Goal: Task Accomplishment & Management: Use online tool/utility

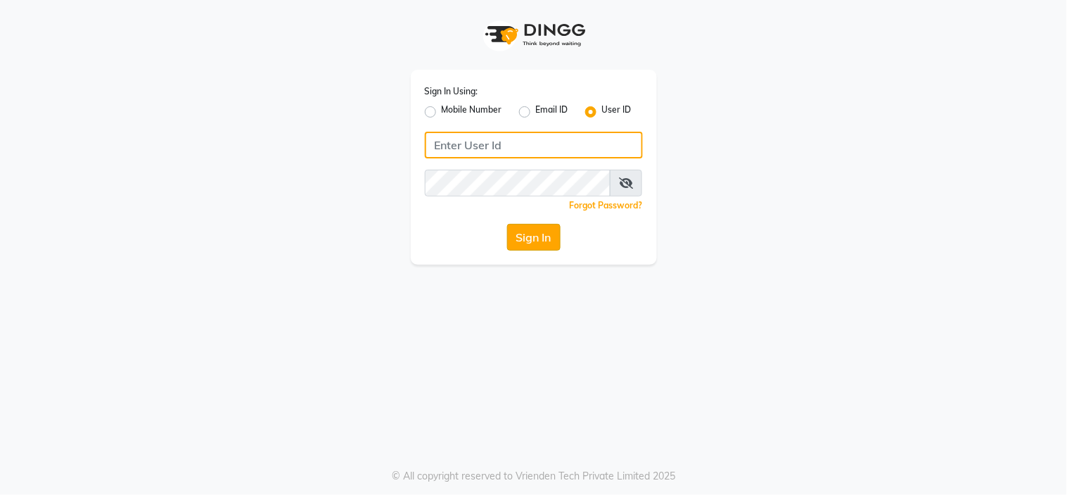
type input "richbit123"
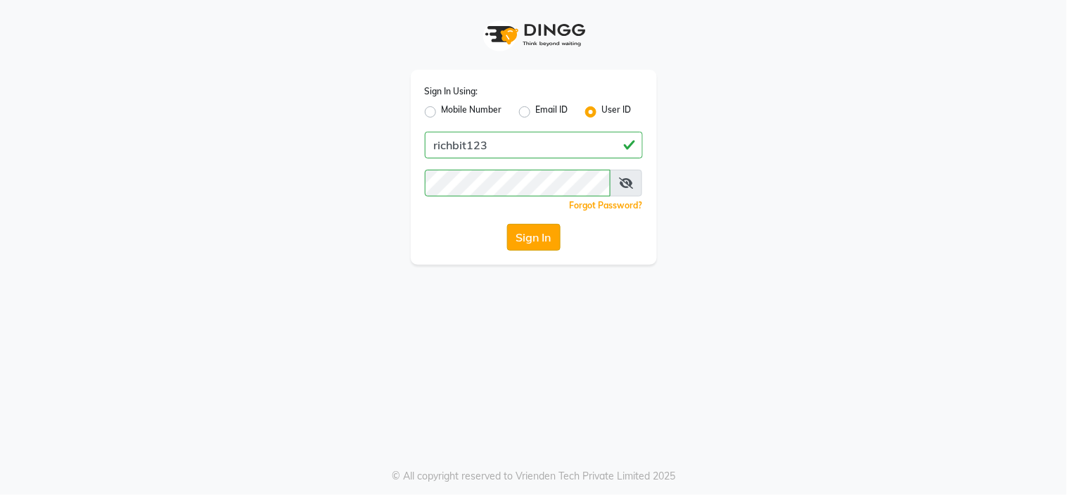
click at [532, 243] on button "Sign In" at bounding box center [533, 237] width 53 height 27
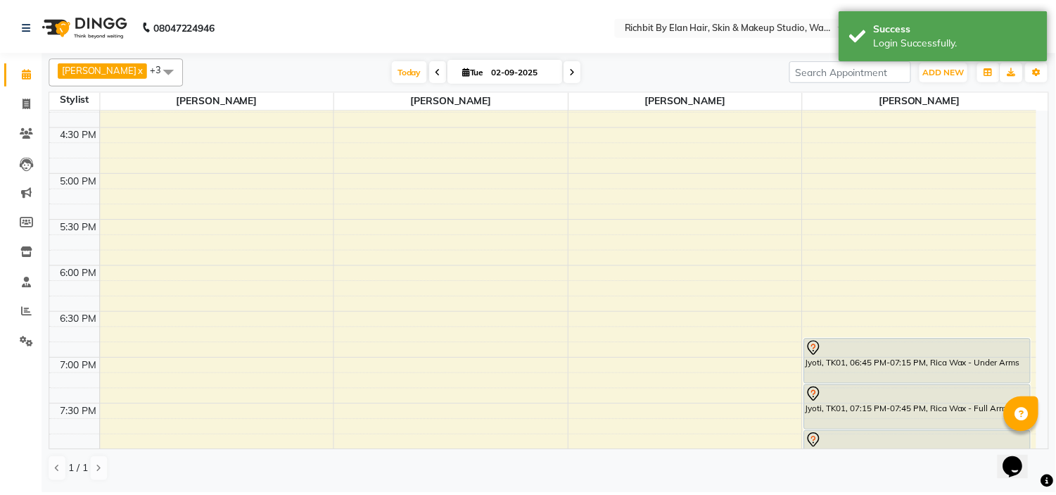
scroll to position [391, 0]
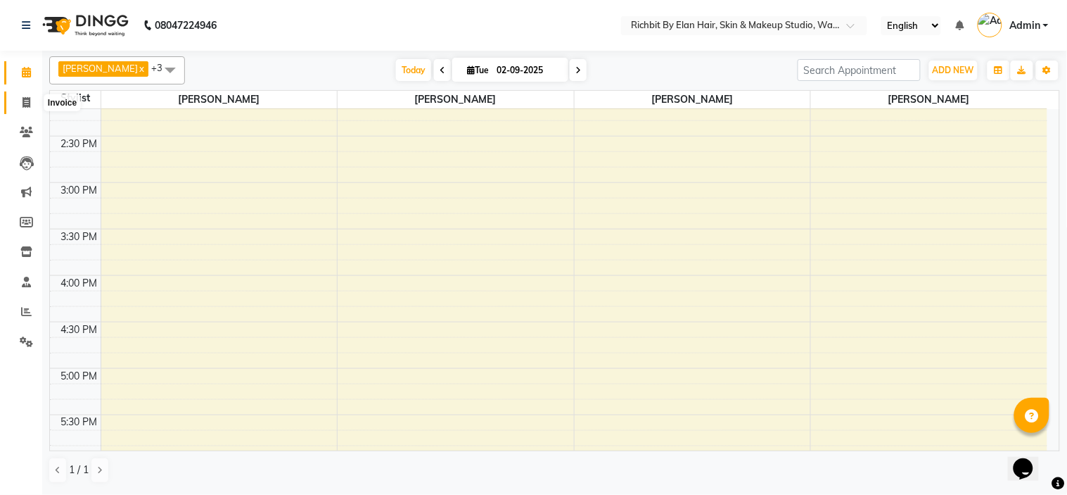
click at [23, 101] on icon at bounding box center [27, 102] width 8 height 11
select select "service"
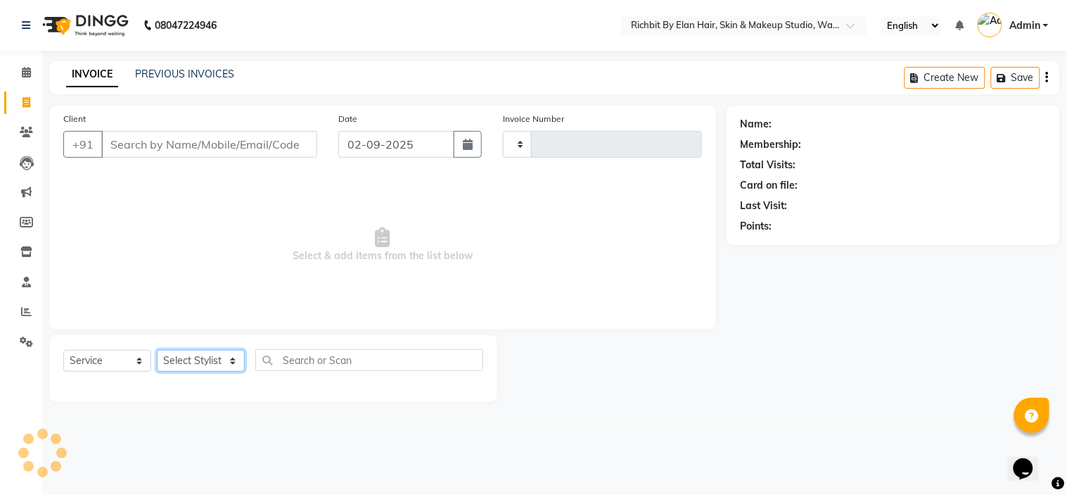
type input "0796"
click at [173, 357] on select "Select Stylist" at bounding box center [201, 361] width 88 height 22
select select "4114"
select select "59451"
click at [157, 350] on select "Select Stylist [PERSON_NAME] [PERSON_NAME] [PERSON_NAME] [PERSON_NAME] [PERSON_…" at bounding box center [201, 361] width 88 height 22
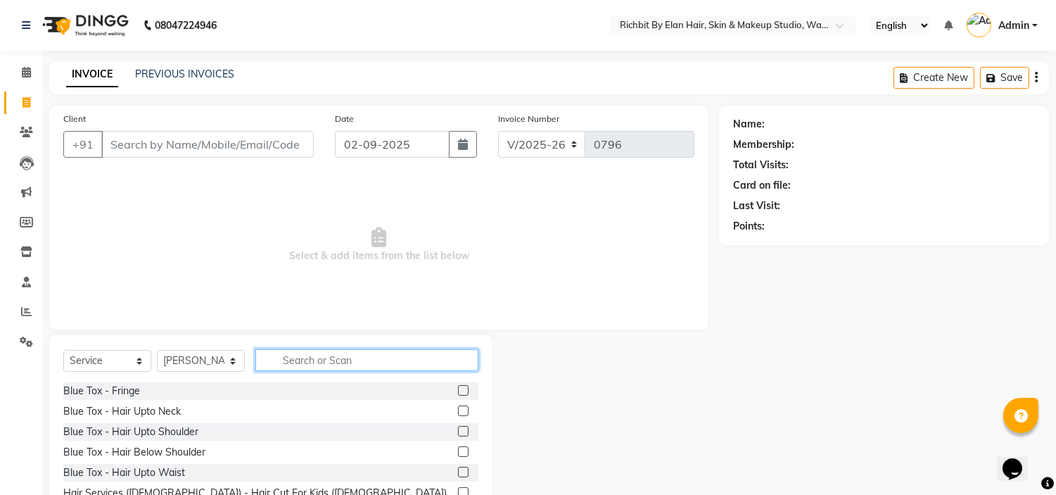
click at [300, 354] on input "text" at bounding box center [366, 360] width 223 height 22
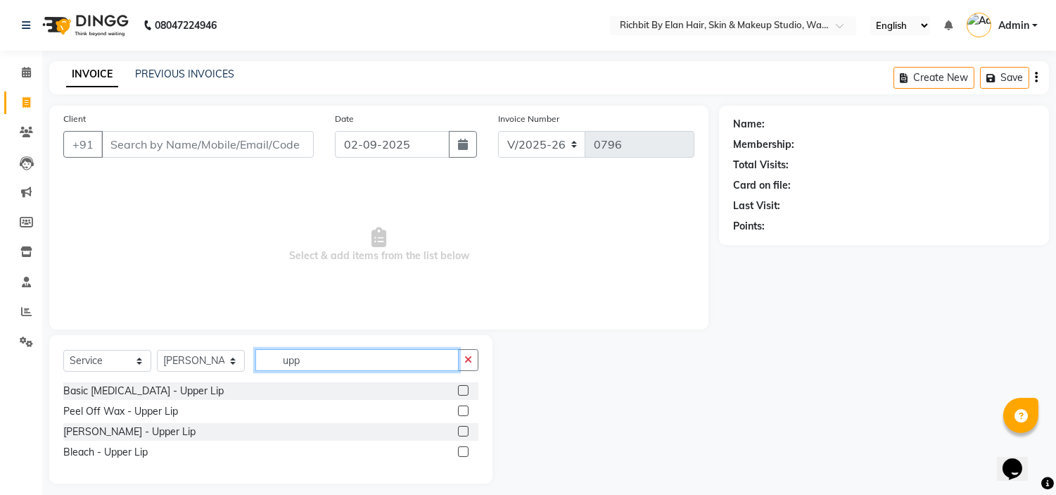
type input "upp"
click at [462, 412] on label at bounding box center [463, 410] width 11 height 11
click at [462, 412] on input "checkbox" at bounding box center [462, 411] width 9 height 9
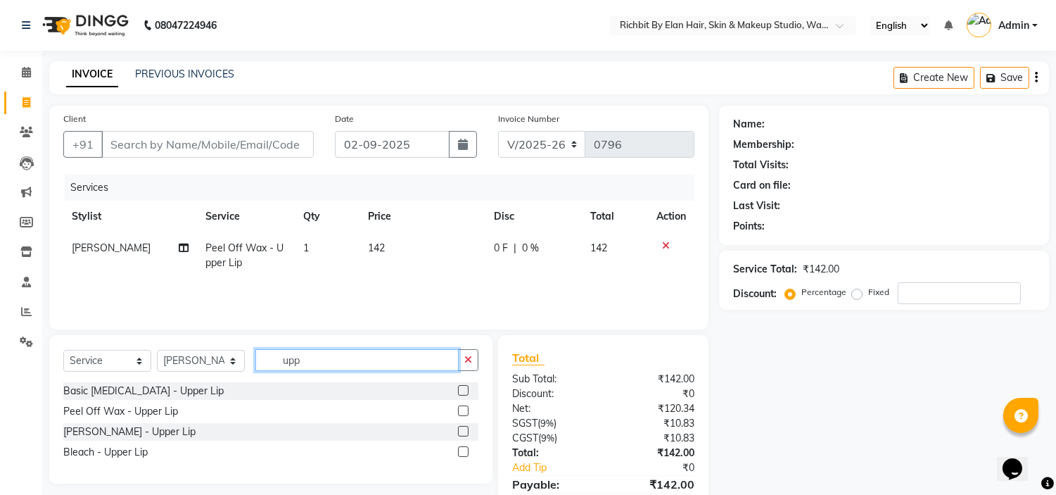
checkbox input "false"
click at [357, 363] on input "upp" at bounding box center [356, 360] width 203 height 22
type input "u"
type input "eye"
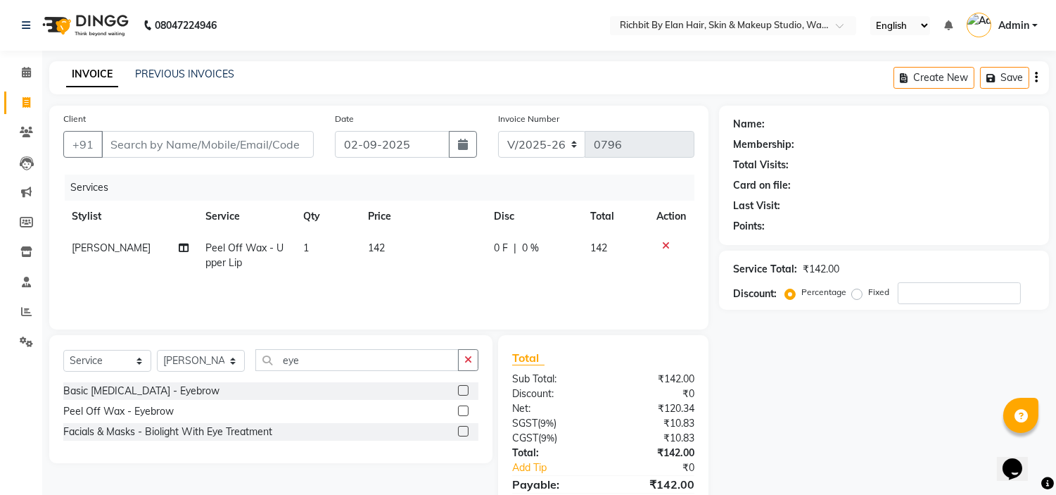
click at [464, 388] on label at bounding box center [463, 390] width 11 height 11
click at [464, 388] on input "checkbox" at bounding box center [462, 390] width 9 height 9
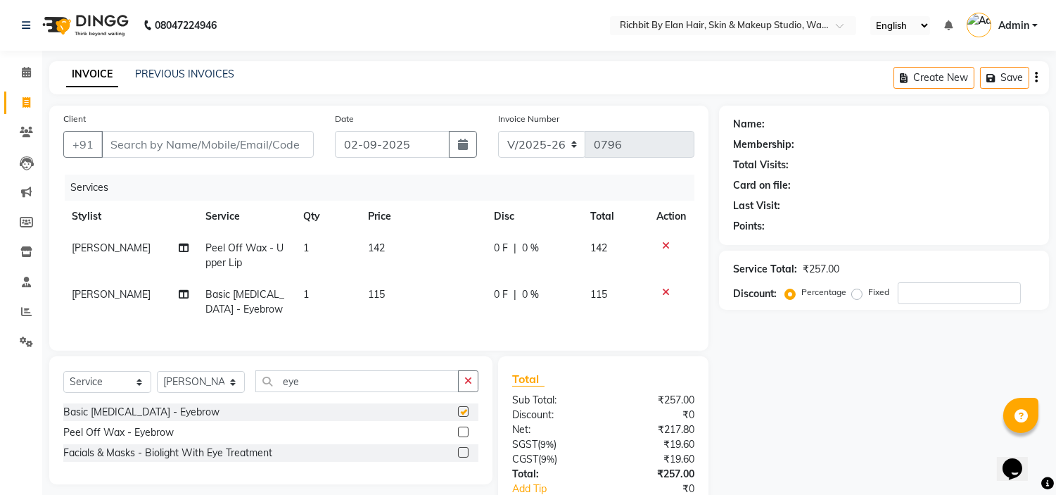
checkbox input "false"
click at [269, 141] on input "Client" at bounding box center [207, 144] width 213 height 27
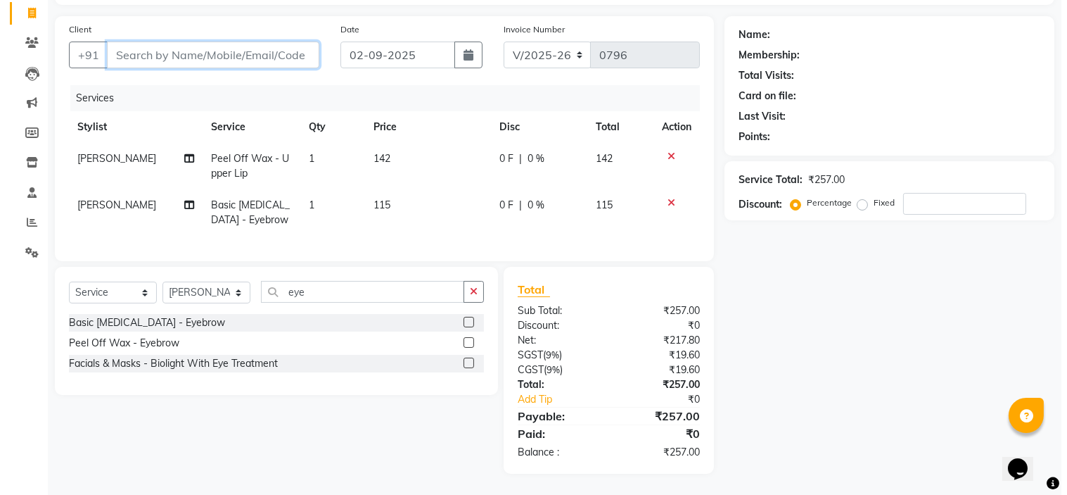
scroll to position [101, 0]
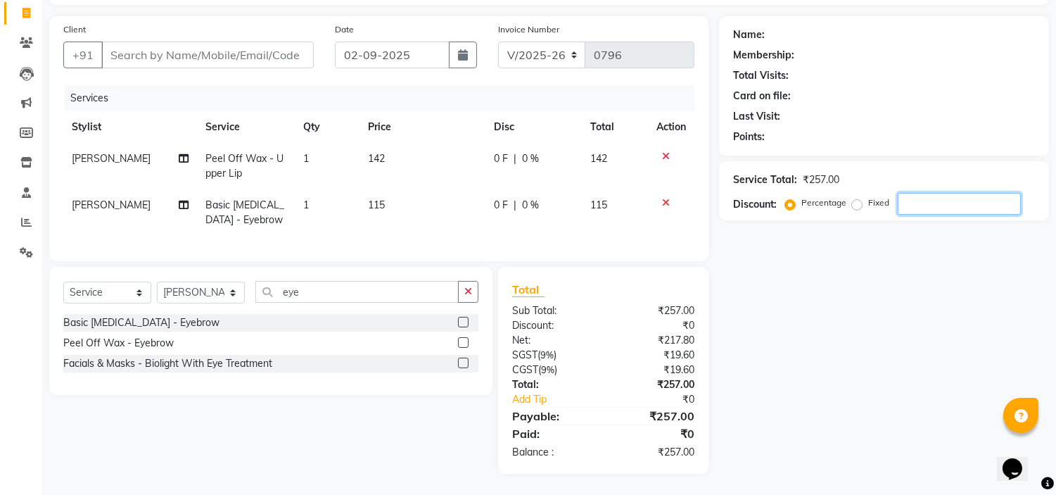
click at [938, 193] on input "number" at bounding box center [959, 204] width 123 height 22
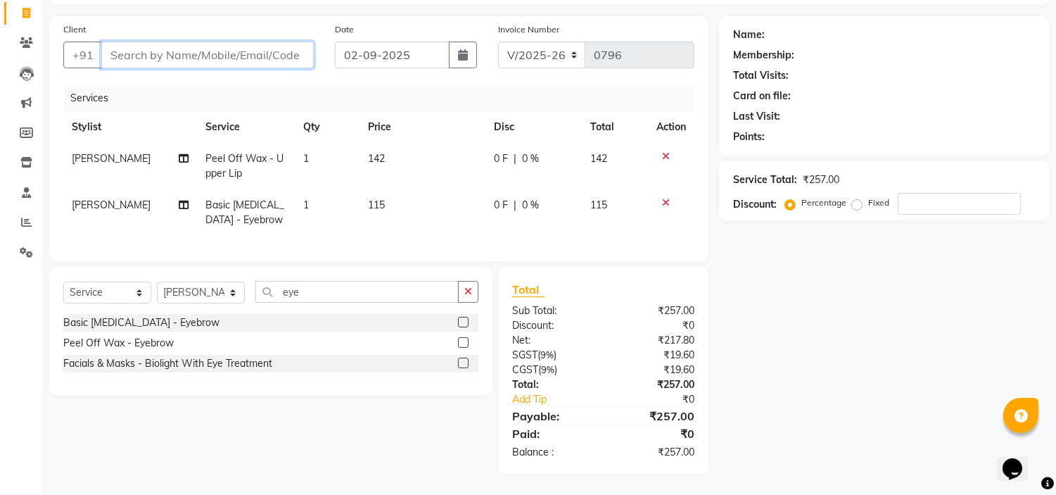
click at [234, 46] on input "Client" at bounding box center [207, 55] width 213 height 27
type input "9"
type input "0"
type input "9096403508"
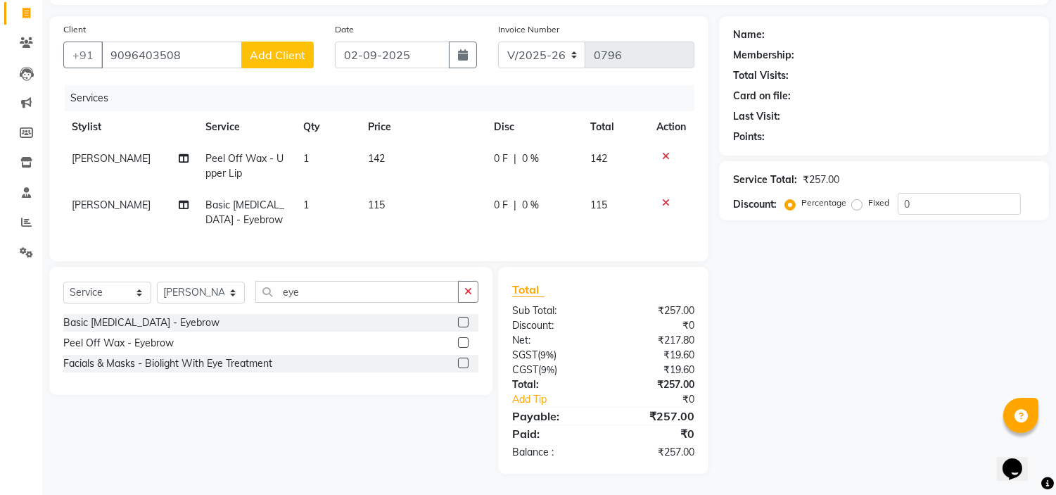
click at [297, 48] on span "Add Client" at bounding box center [278, 55] width 56 height 14
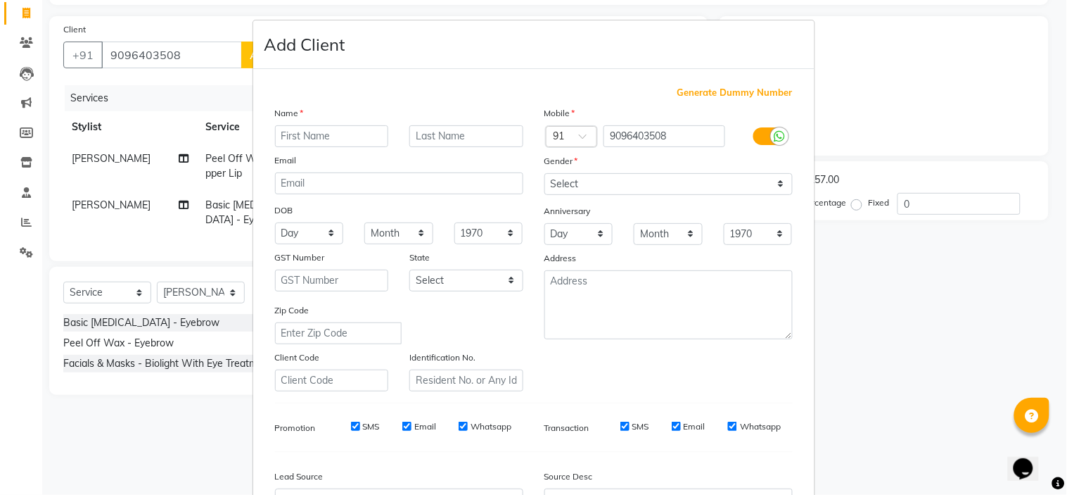
click at [333, 141] on input "text" at bounding box center [332, 136] width 114 height 22
type input "Kiran"
click at [562, 186] on select "Select [DEMOGRAPHIC_DATA] [DEMOGRAPHIC_DATA] Other Prefer Not To Say" at bounding box center [669, 184] width 248 height 22
select select "[DEMOGRAPHIC_DATA]"
click at [545, 173] on select "Select [DEMOGRAPHIC_DATA] [DEMOGRAPHIC_DATA] Other Prefer Not To Say" at bounding box center [669, 184] width 248 height 22
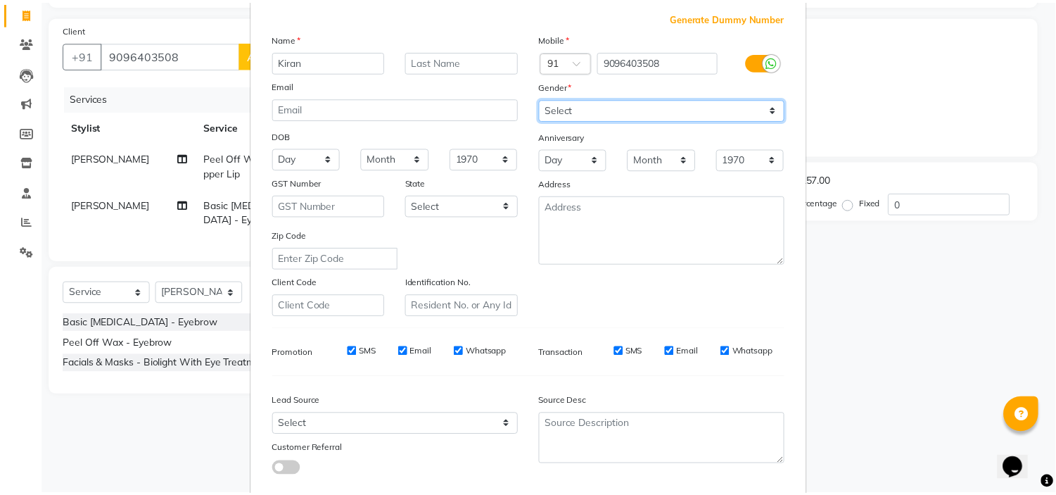
scroll to position [156, 0]
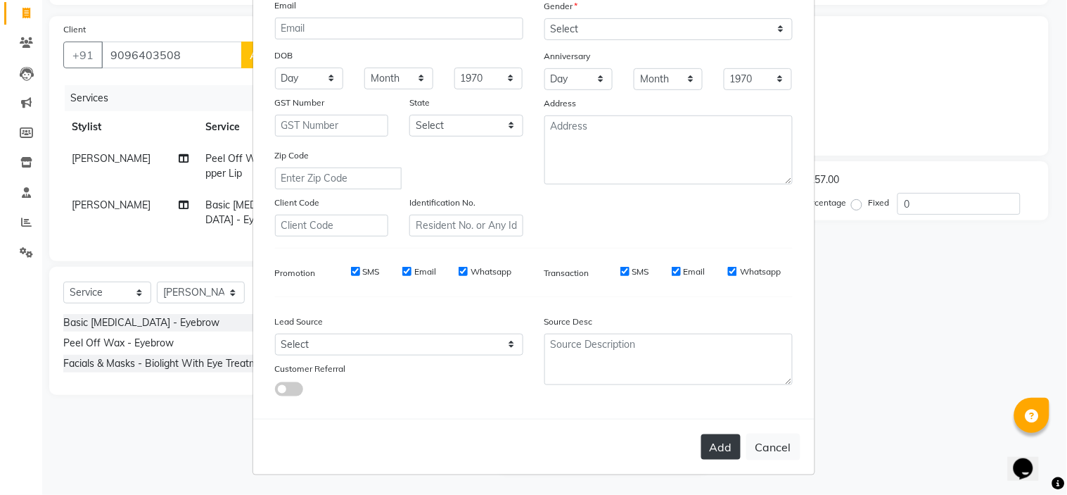
click at [716, 445] on button "Add" at bounding box center [721, 446] width 39 height 25
select select
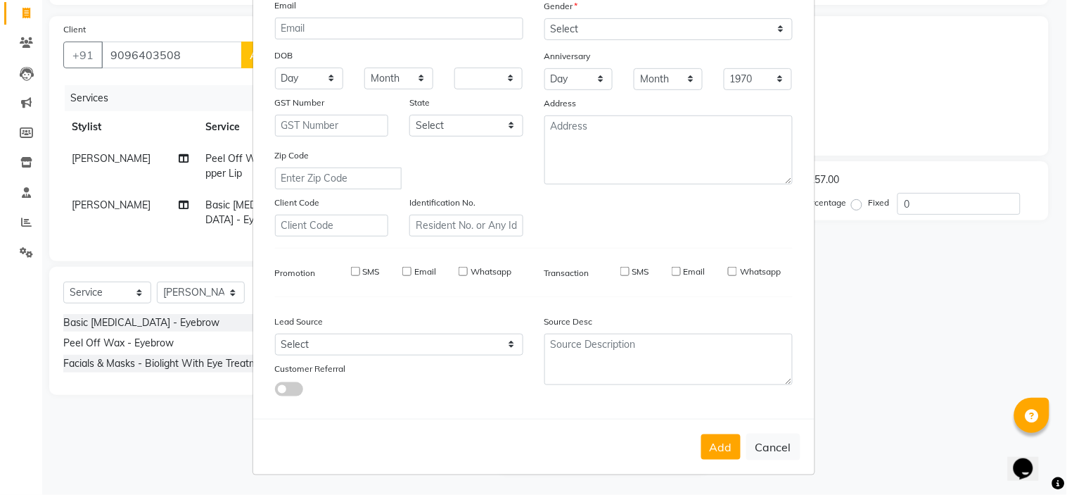
select select
checkbox input "false"
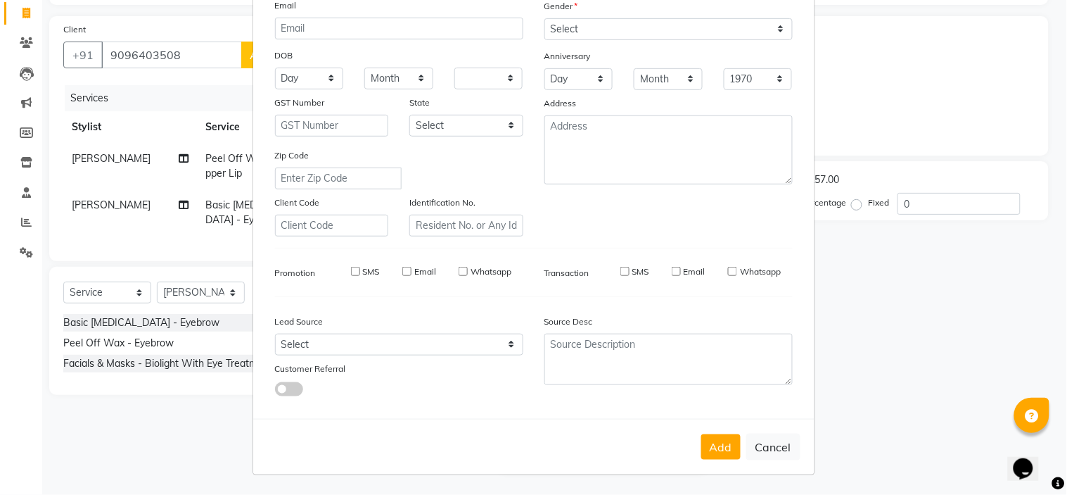
checkbox input "false"
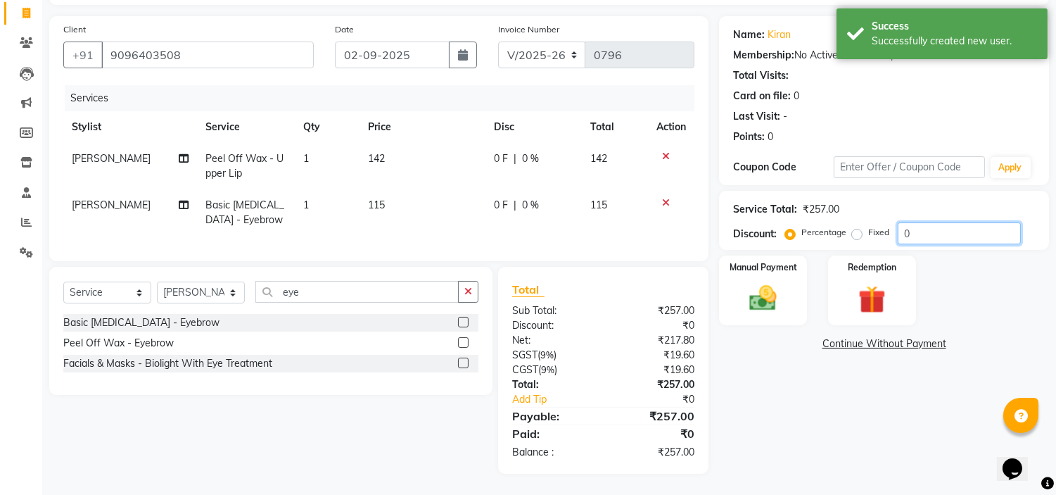
click at [966, 223] on input "0" at bounding box center [959, 233] width 123 height 22
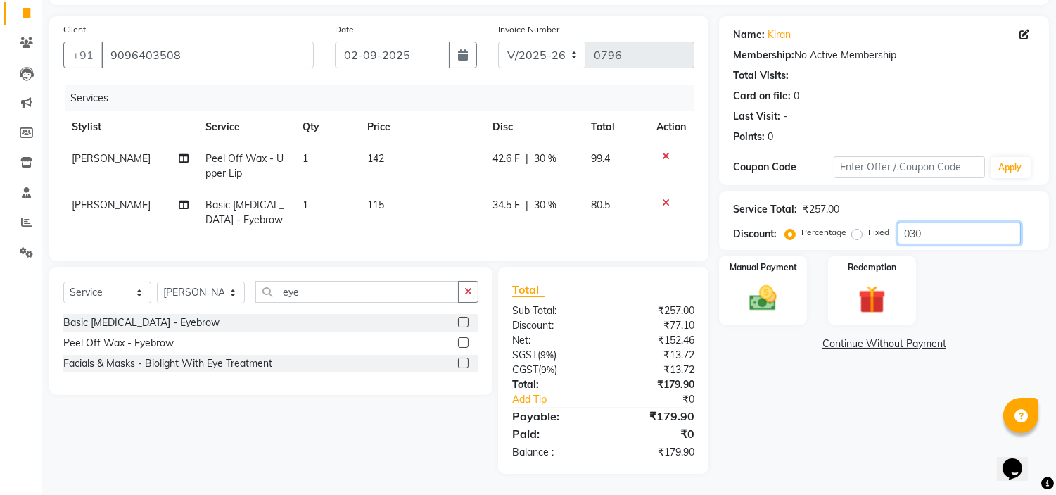
type input "030"
click at [510, 151] on span "42.6 F" at bounding box center [506, 158] width 27 height 15
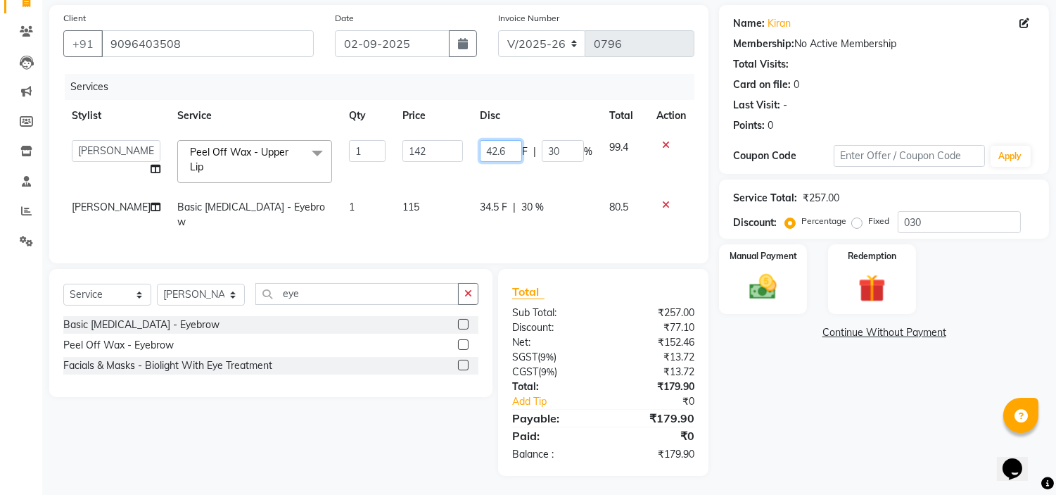
click at [510, 144] on input "42.6" at bounding box center [501, 151] width 42 height 22
type input "42"
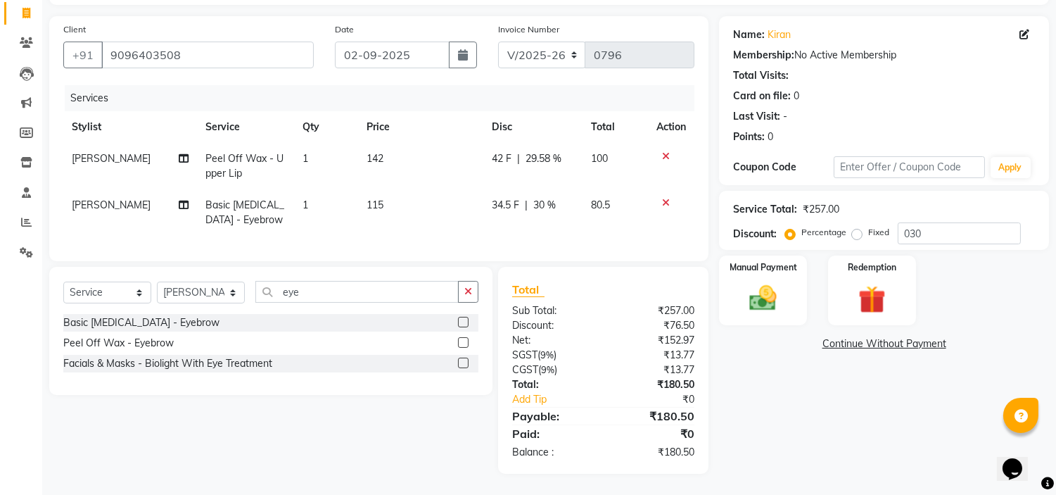
click at [842, 406] on div "Name: [PERSON_NAME] Membership: No Active Membership Total Visits: Card on file…" at bounding box center [889, 244] width 341 height 457
click at [511, 198] on span "34.5 F" at bounding box center [505, 205] width 27 height 15
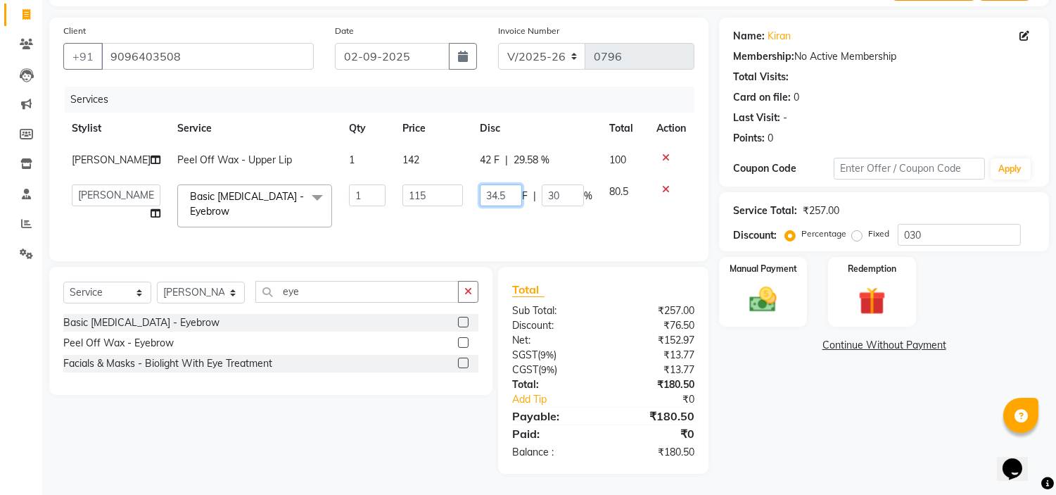
click at [511, 192] on input "34.5" at bounding box center [501, 195] width 42 height 22
type input "34"
click at [860, 400] on div "Name: [PERSON_NAME] Membership: No Active Membership Total Visits: Card on file…" at bounding box center [889, 246] width 341 height 456
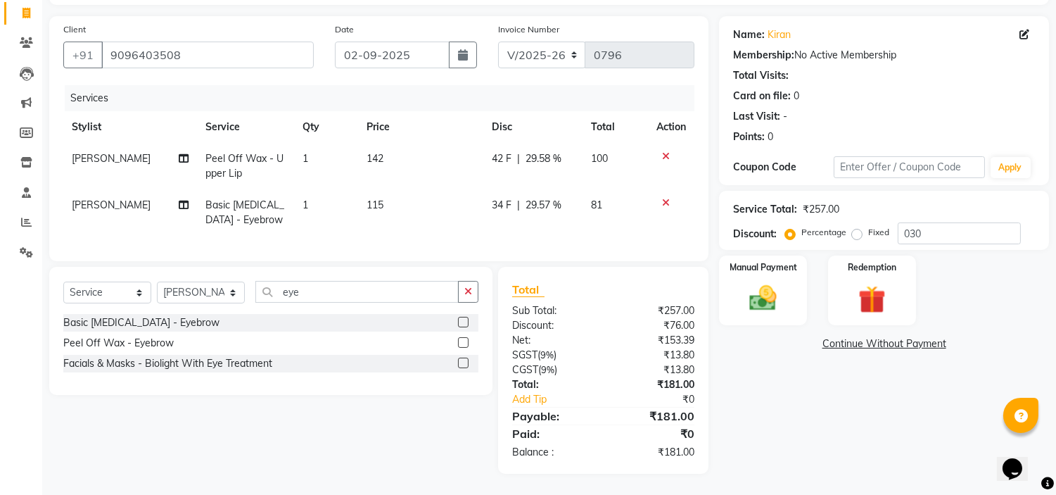
click at [501, 198] on span "34 F" at bounding box center [502, 205] width 20 height 15
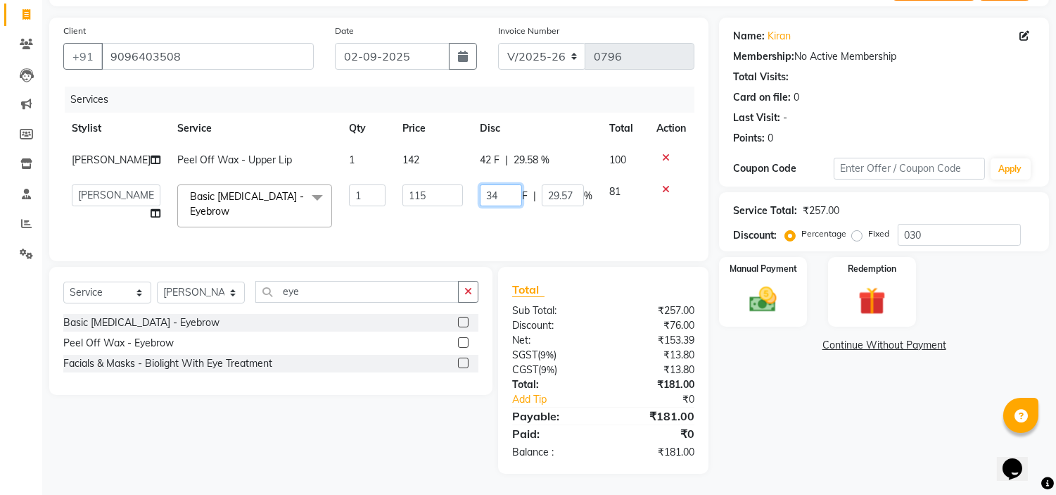
click at [502, 190] on input "34" at bounding box center [501, 195] width 42 height 22
type input "35"
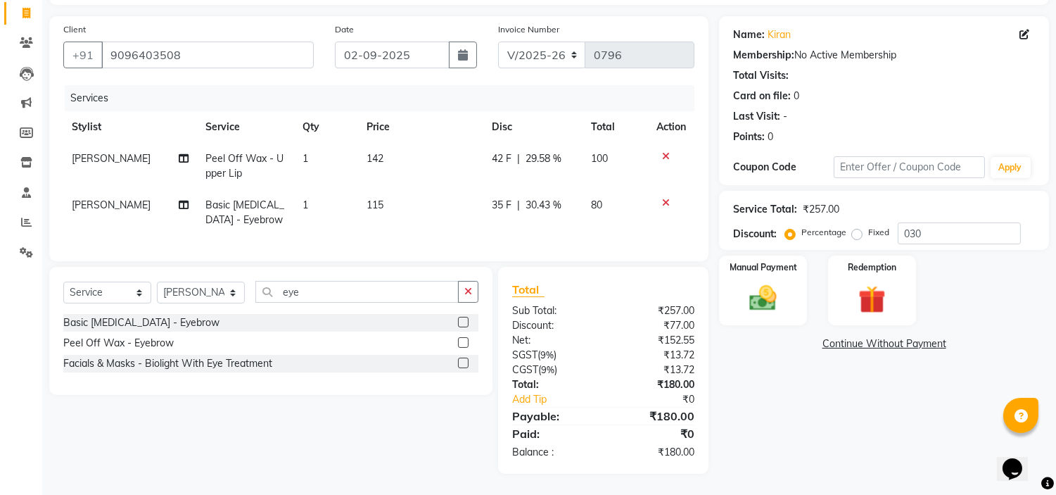
click at [797, 380] on div "Name: [PERSON_NAME] Membership: No Active Membership Total Visits: Card on file…" at bounding box center [889, 244] width 341 height 457
click at [752, 282] on img at bounding box center [763, 298] width 46 height 33
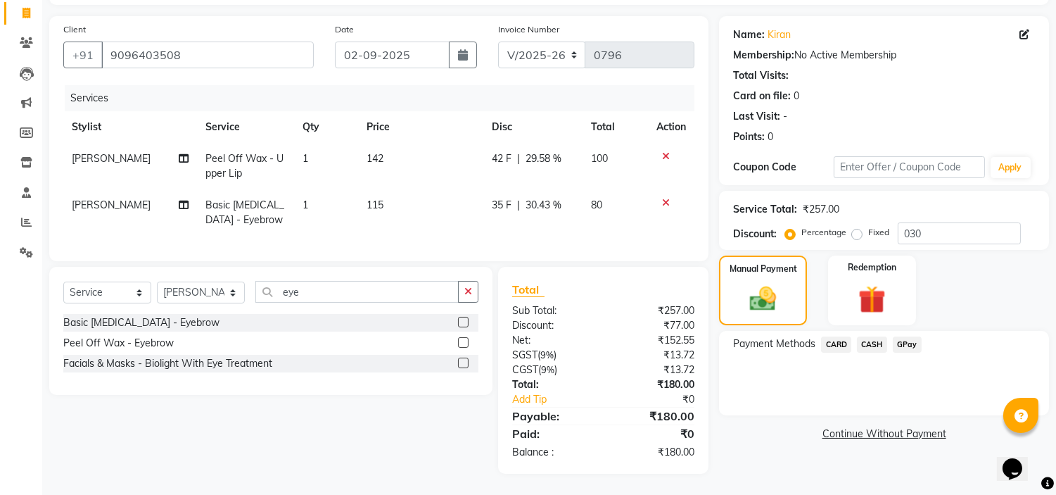
click at [905, 336] on span "GPay" at bounding box center [907, 344] width 29 height 16
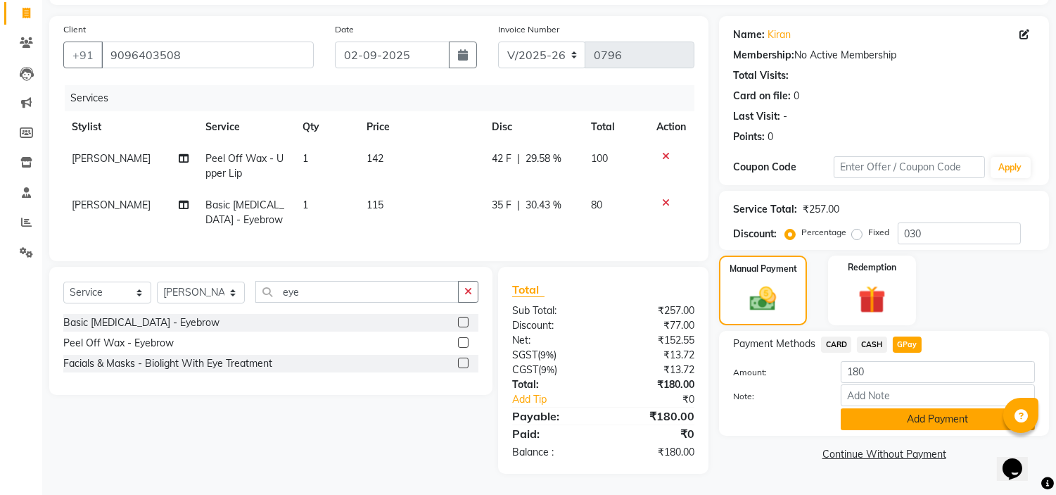
click at [885, 408] on button "Add Payment" at bounding box center [938, 419] width 194 height 22
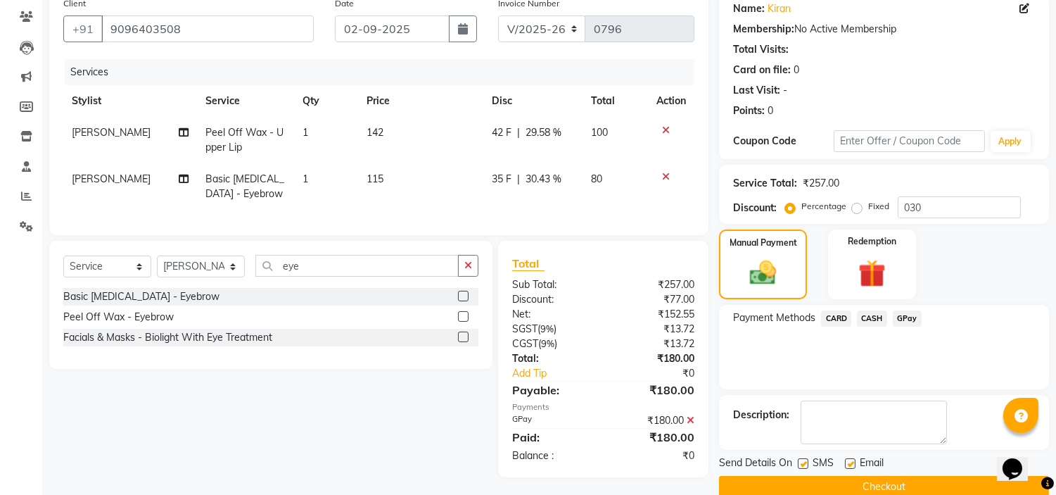
scroll to position [138, 0]
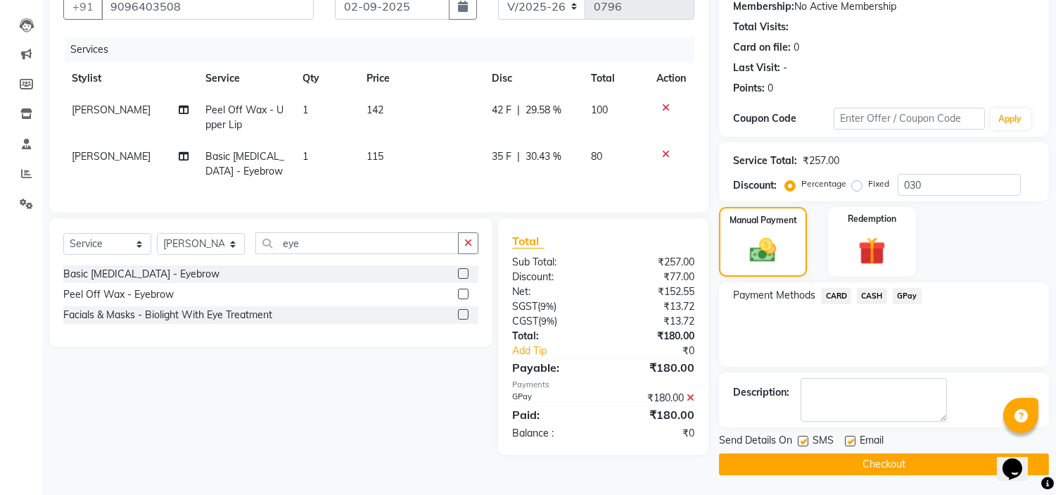
click at [877, 459] on button "Checkout" at bounding box center [884, 464] width 330 height 22
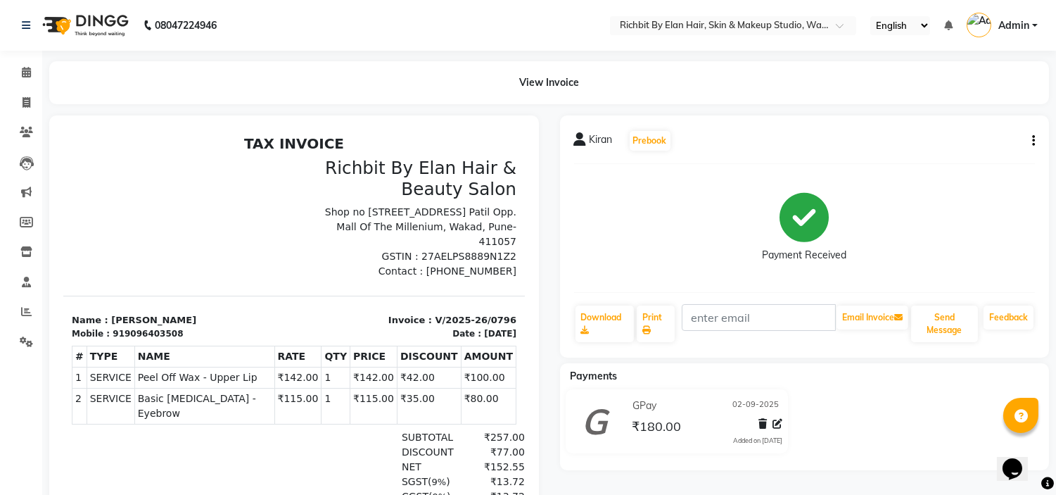
click at [23, 60] on li "Calendar" at bounding box center [21, 73] width 42 height 30
click at [30, 70] on icon at bounding box center [26, 72] width 9 height 11
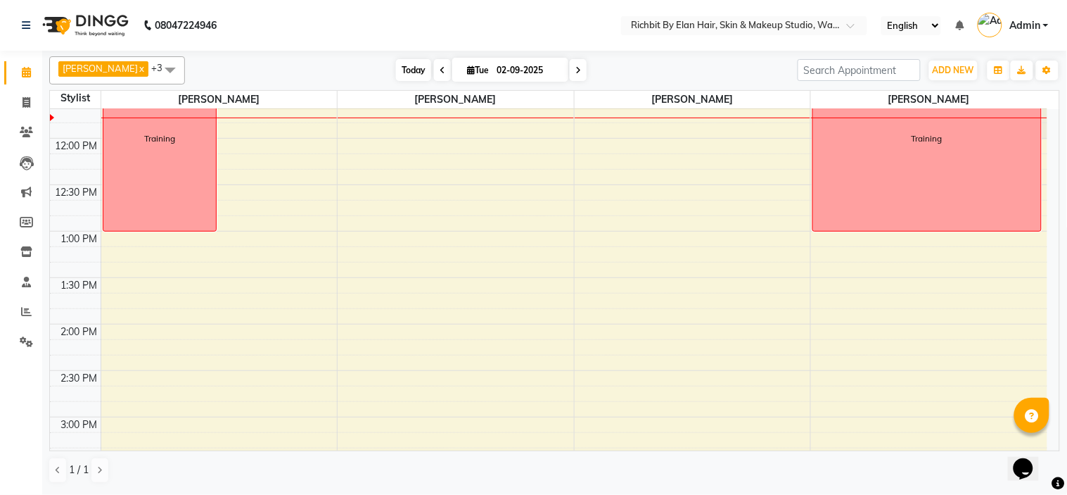
click at [413, 66] on span "Today" at bounding box center [413, 70] width 35 height 22
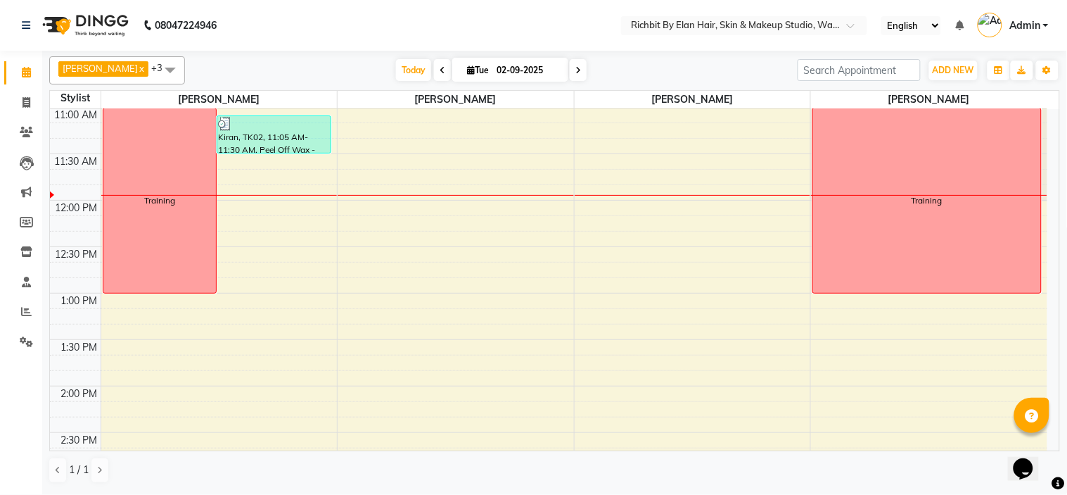
click at [440, 71] on icon at bounding box center [443, 70] width 6 height 8
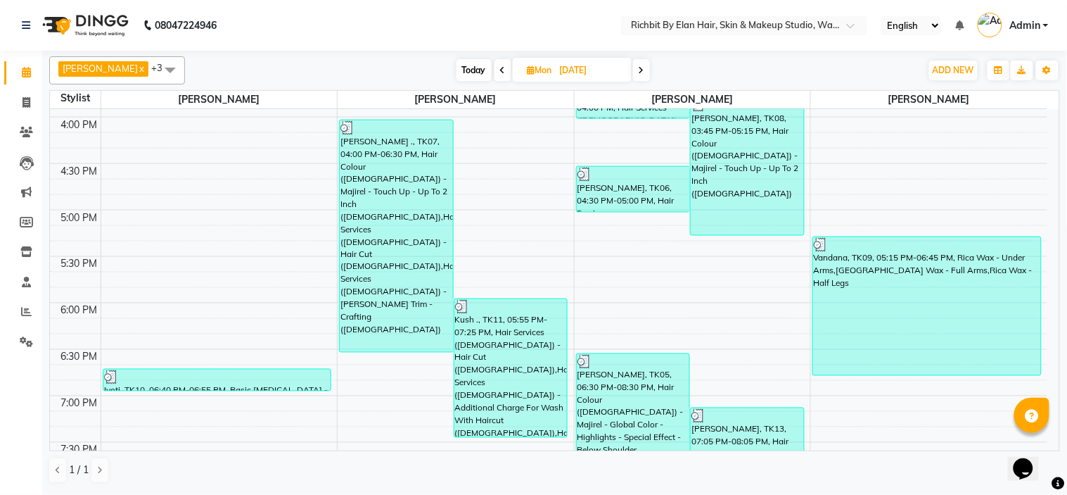
scroll to position [720, 0]
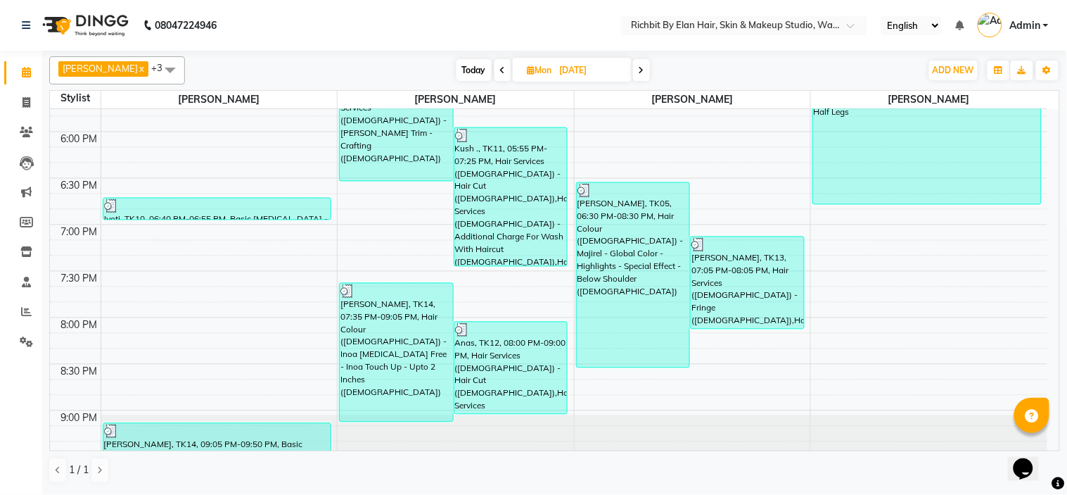
click at [481, 65] on span "Today" at bounding box center [474, 70] width 35 height 22
type input "02-09-2025"
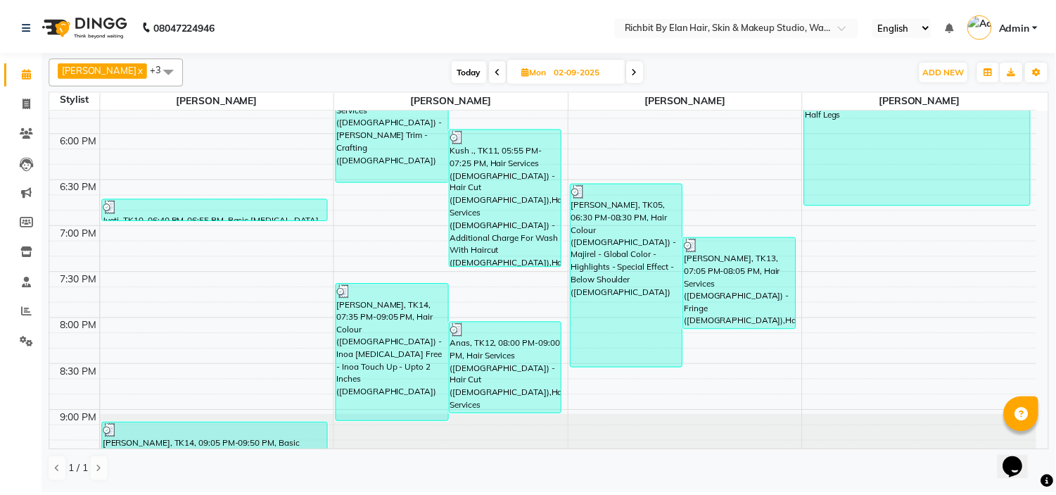
scroll to position [94, 0]
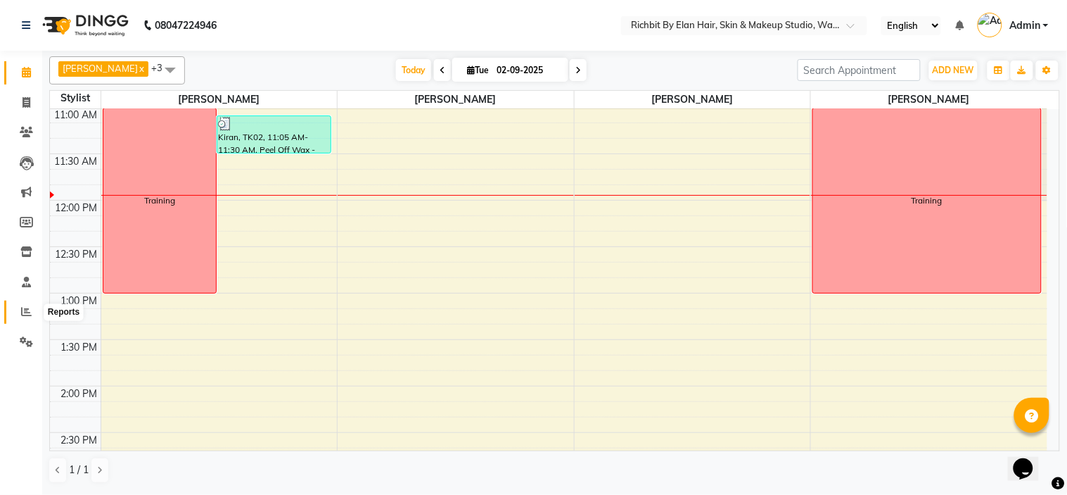
click at [21, 315] on icon at bounding box center [26, 311] width 11 height 11
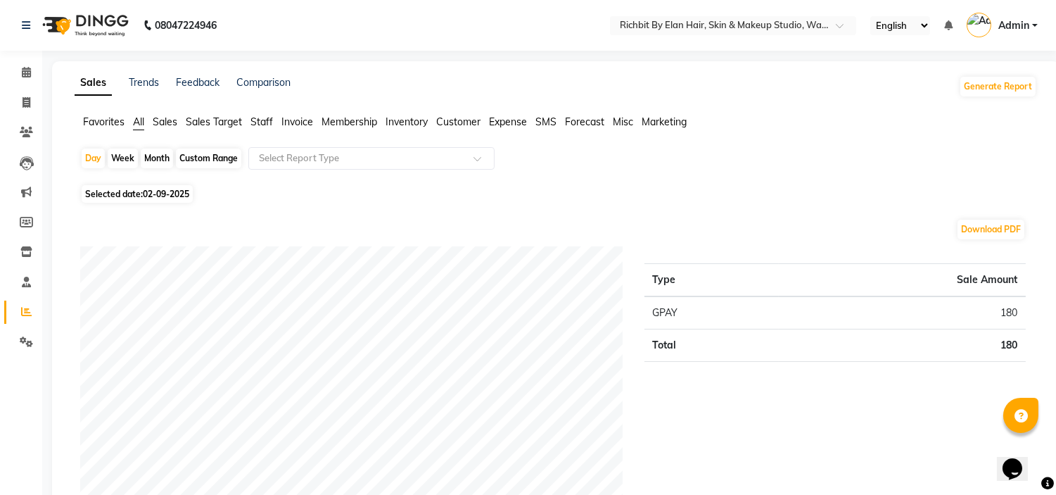
click at [89, 163] on div "Day" at bounding box center [93, 158] width 23 height 20
select select "9"
select select "2025"
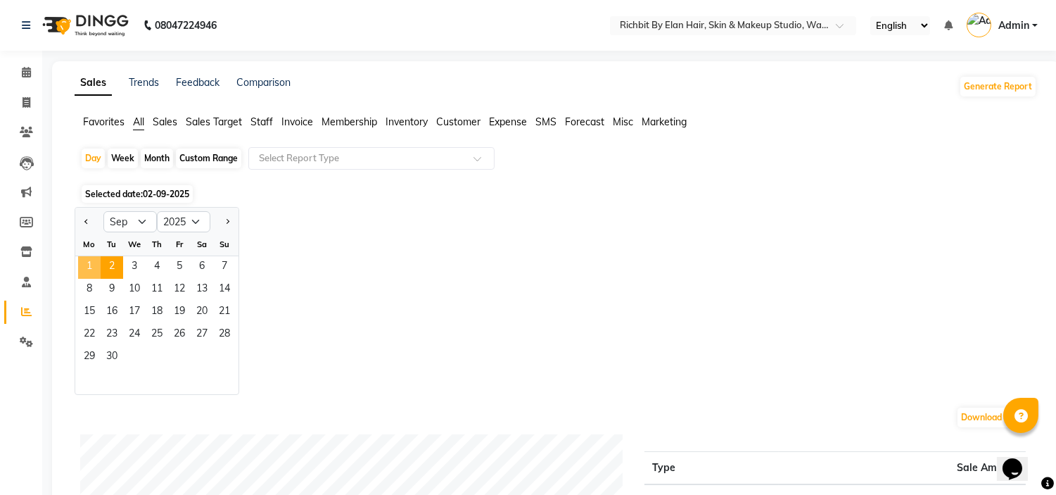
click at [93, 265] on span "1" at bounding box center [89, 267] width 23 height 23
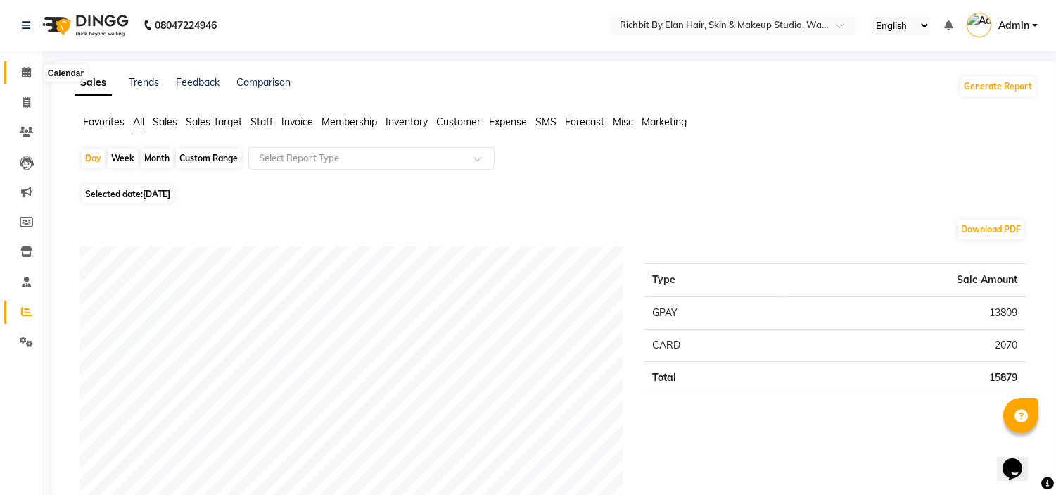
click at [34, 65] on span at bounding box center [26, 73] width 25 height 16
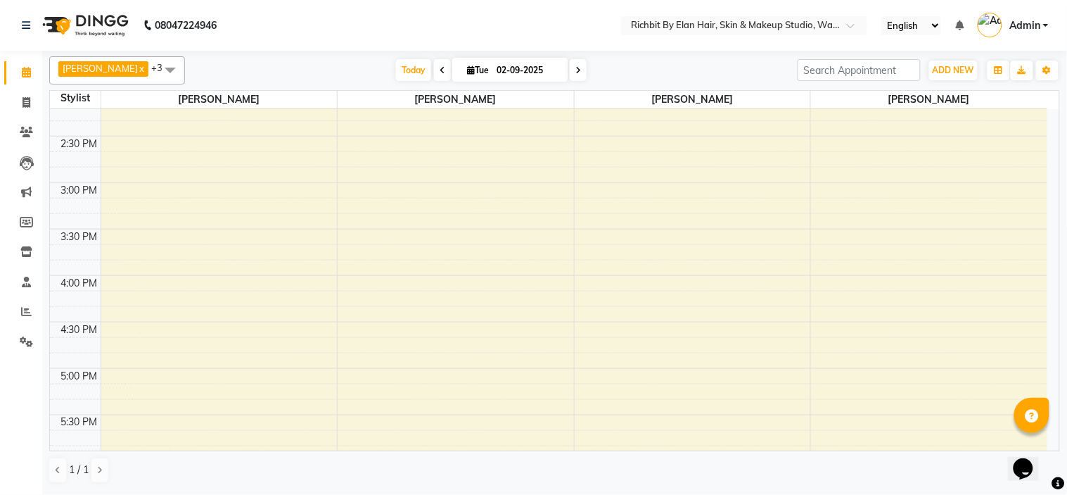
scroll to position [778, 0]
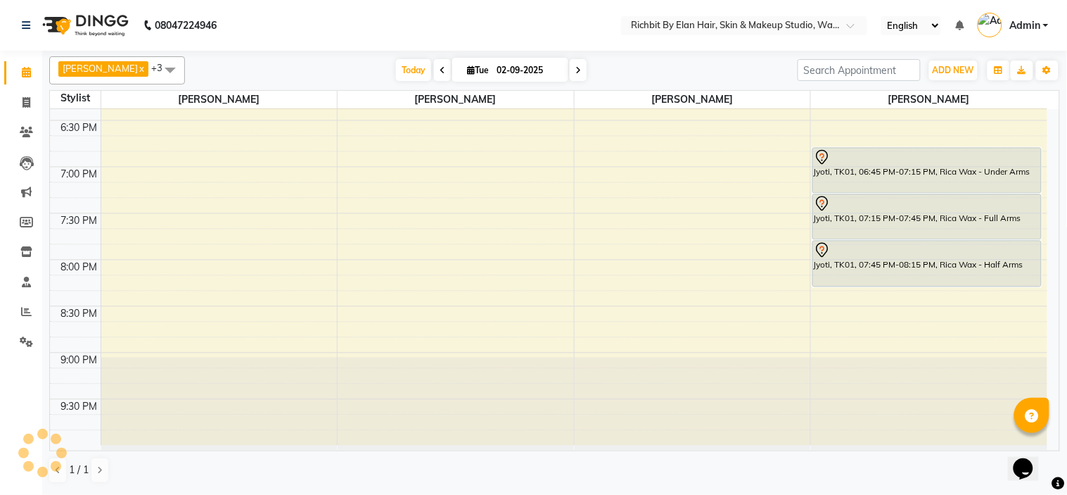
click at [873, 44] on nav "08047224946 Select Location × Richbit By Elan Hair, Skin & Makeup Studio, Wakad…" at bounding box center [533, 25] width 1067 height 51
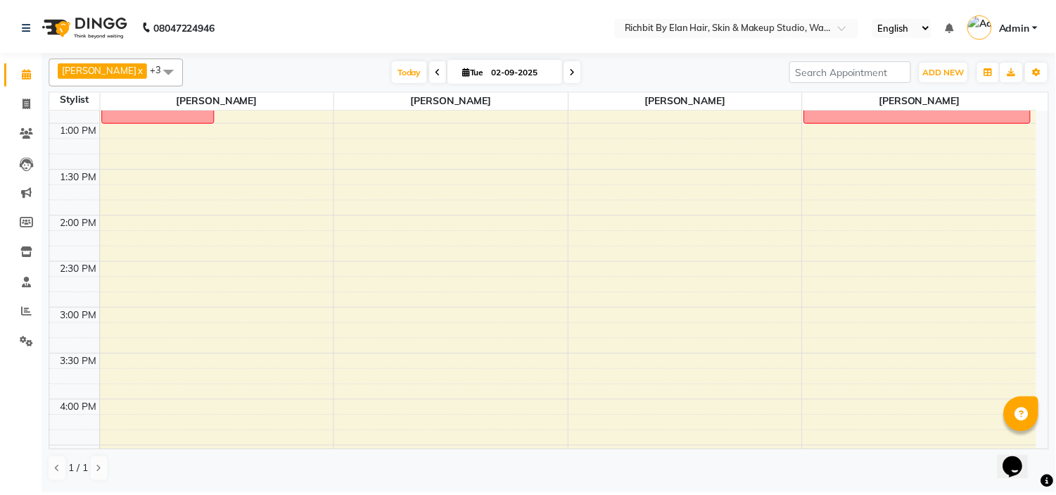
scroll to position [152, 0]
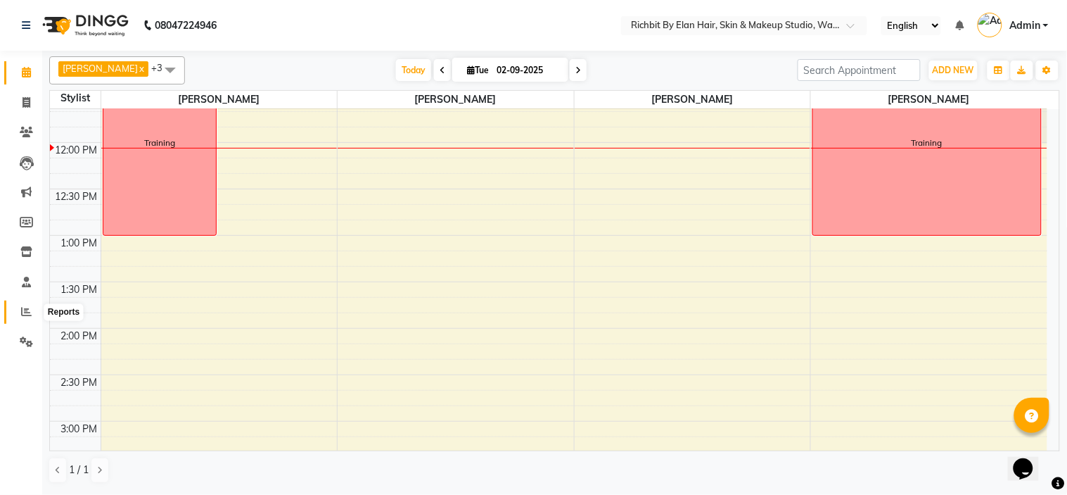
click at [27, 312] on icon at bounding box center [26, 311] width 11 height 11
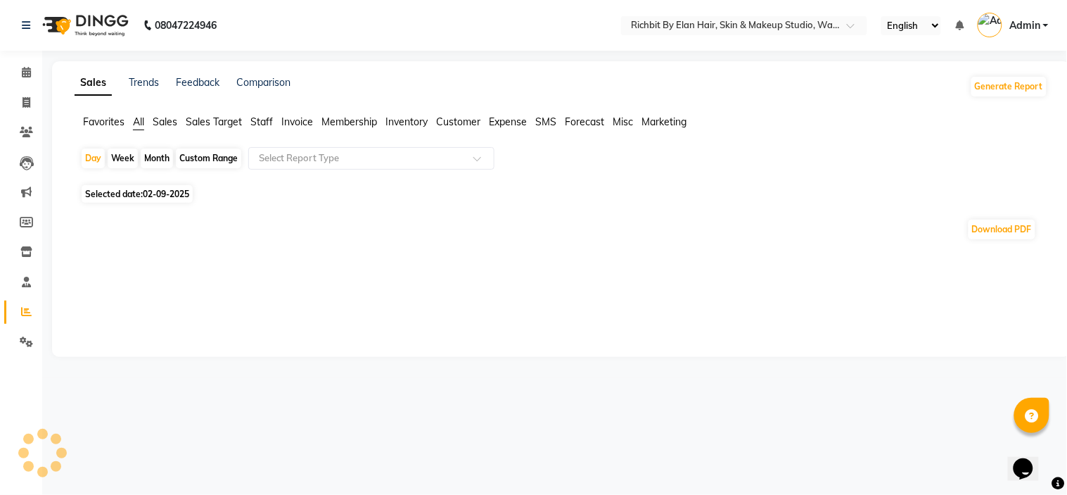
click at [142, 162] on div "Month" at bounding box center [157, 158] width 32 height 20
select select "9"
select select "2025"
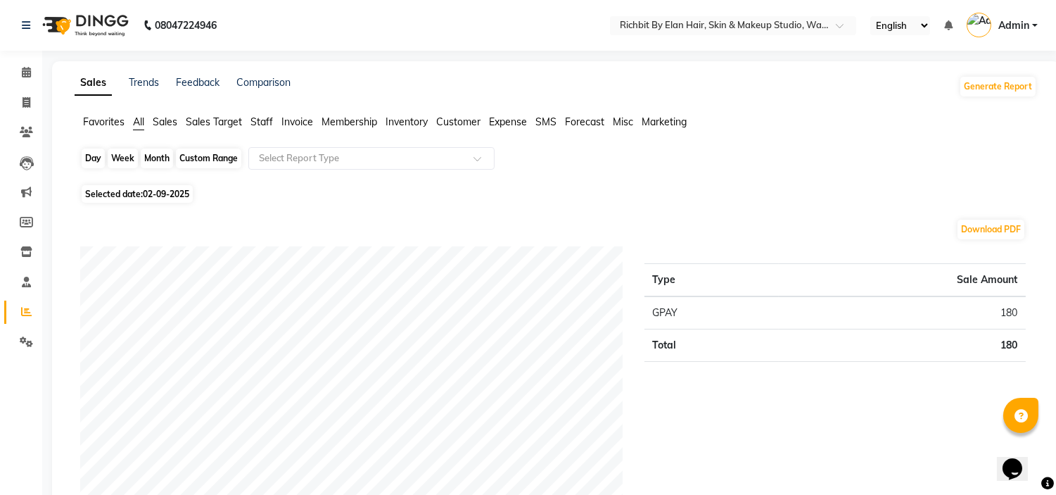
click at [155, 155] on div "Month" at bounding box center [157, 158] width 32 height 20
select select "9"
select select "2025"
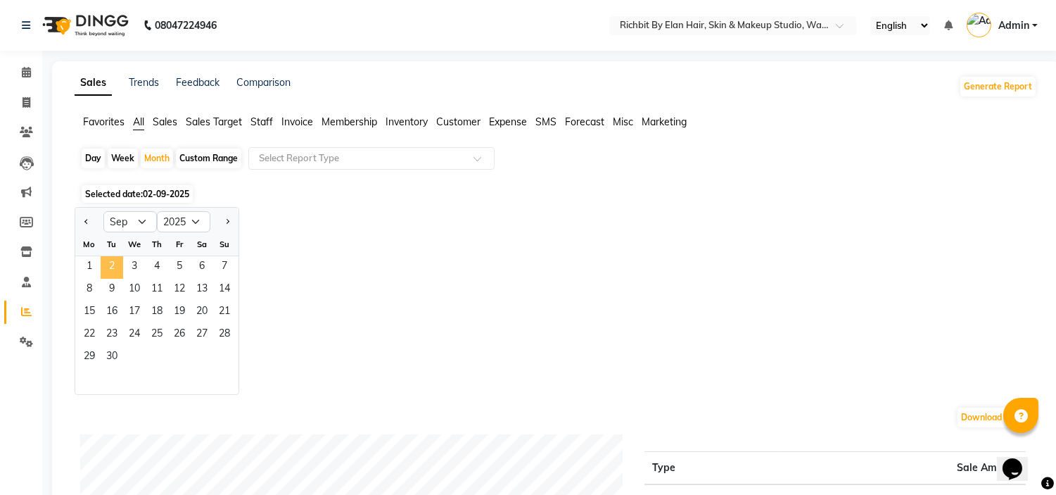
click at [108, 262] on span "2" at bounding box center [112, 267] width 23 height 23
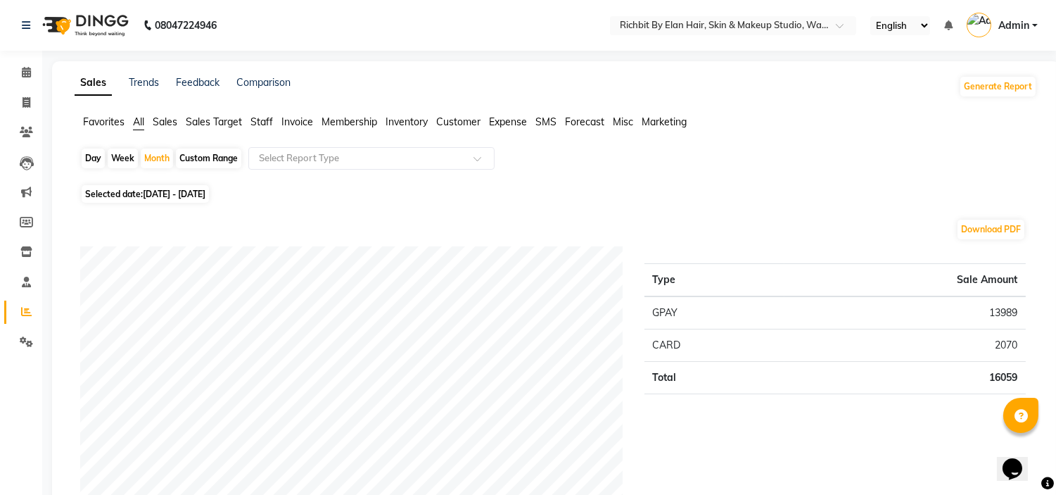
click at [258, 124] on span "Staff" at bounding box center [262, 121] width 23 height 13
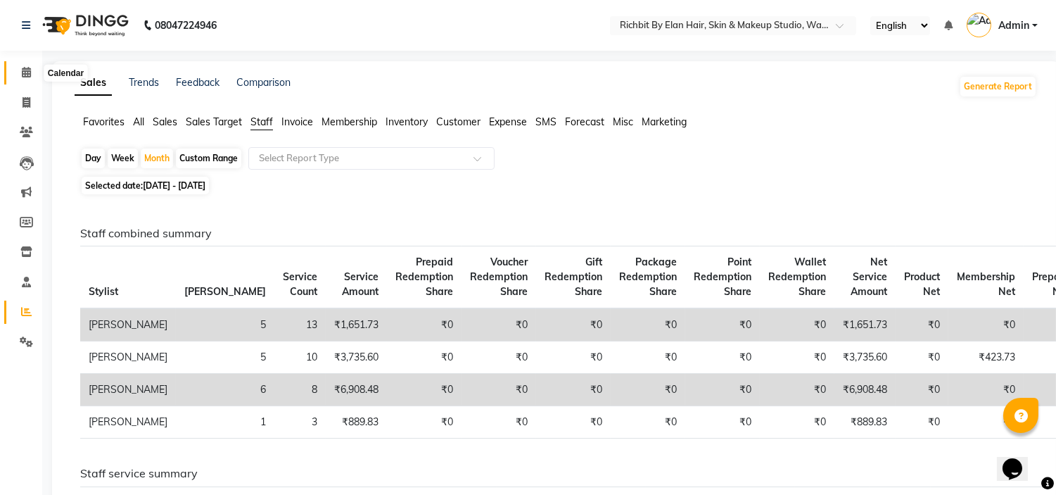
click at [27, 74] on icon at bounding box center [26, 72] width 9 height 11
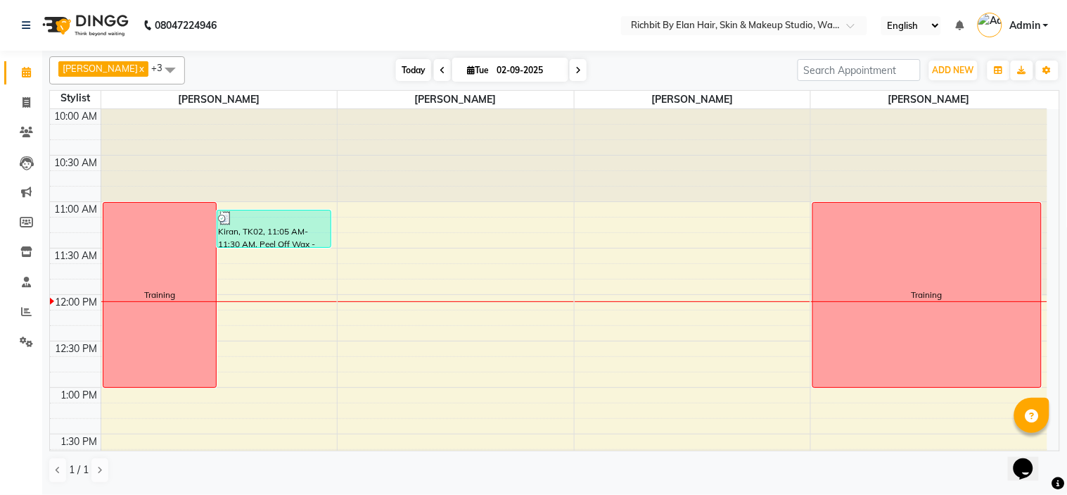
click at [401, 66] on span "Today" at bounding box center [413, 70] width 35 height 22
